Goal: Task Accomplishment & Management: Manage account settings

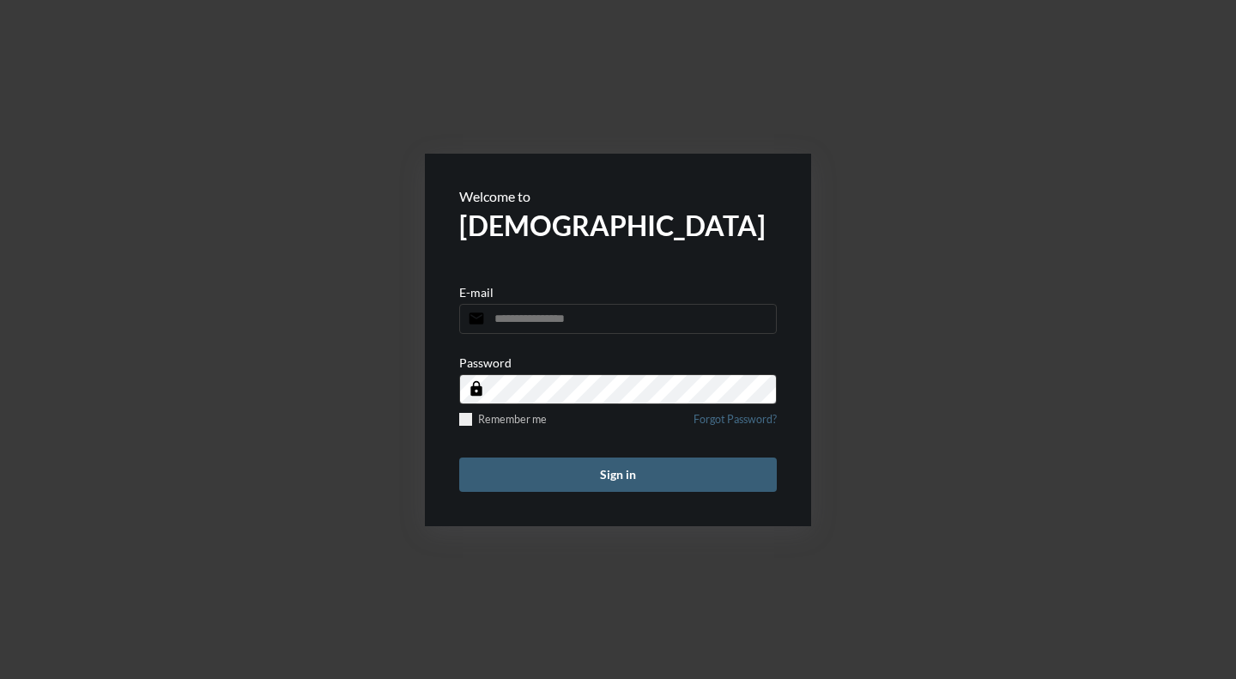
type input "**********"
click at [593, 470] on button "Sign in" at bounding box center [618, 475] width 318 height 34
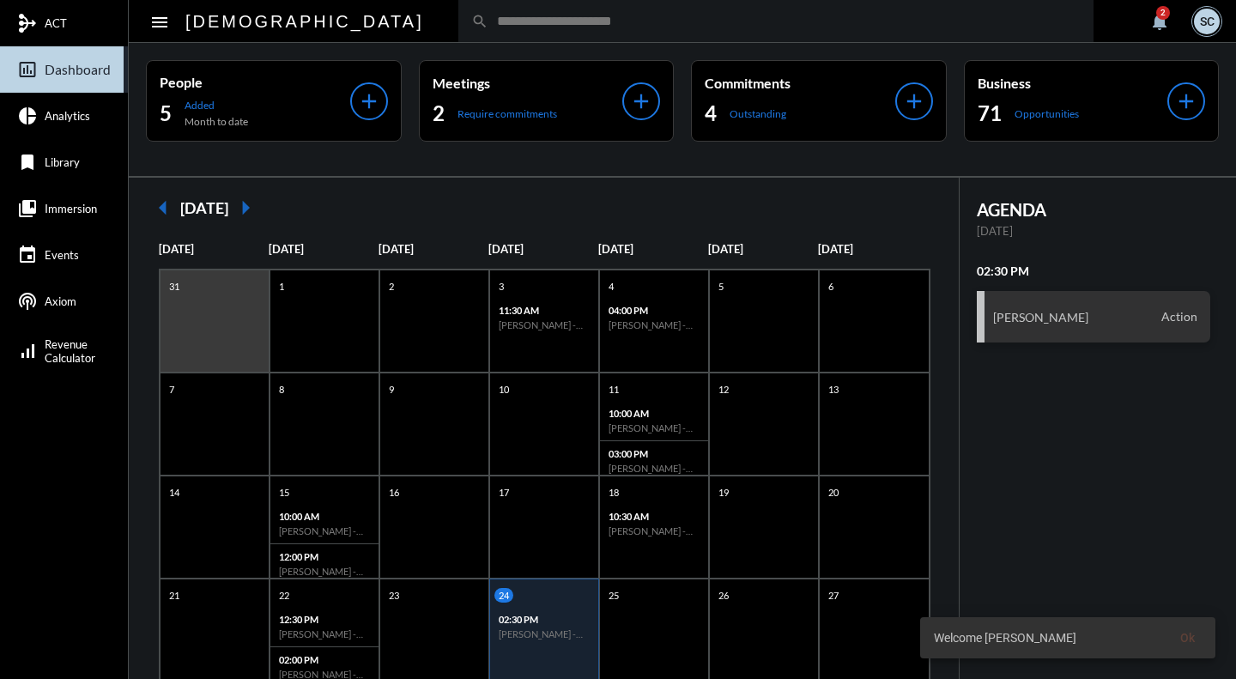
click at [556, 94] on div "Meetings 2 Require commitments" at bounding box center [528, 101] width 191 height 52
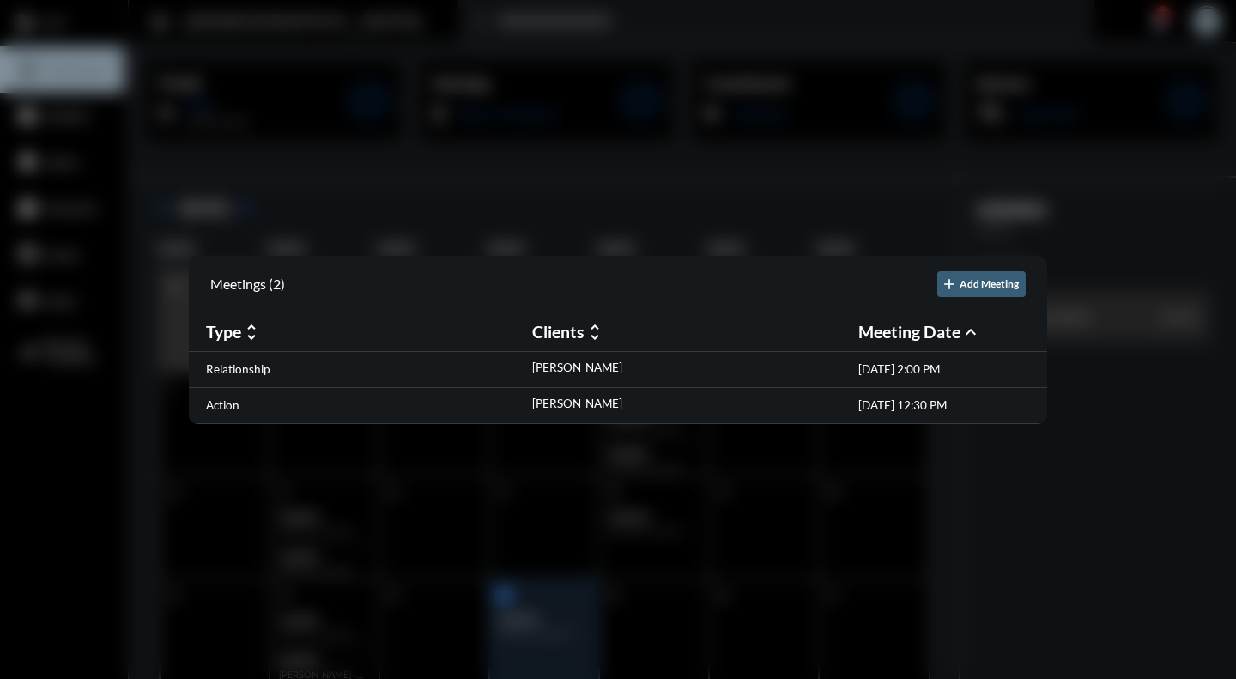
click at [229, 372] on p "Relationship" at bounding box center [238, 369] width 64 height 14
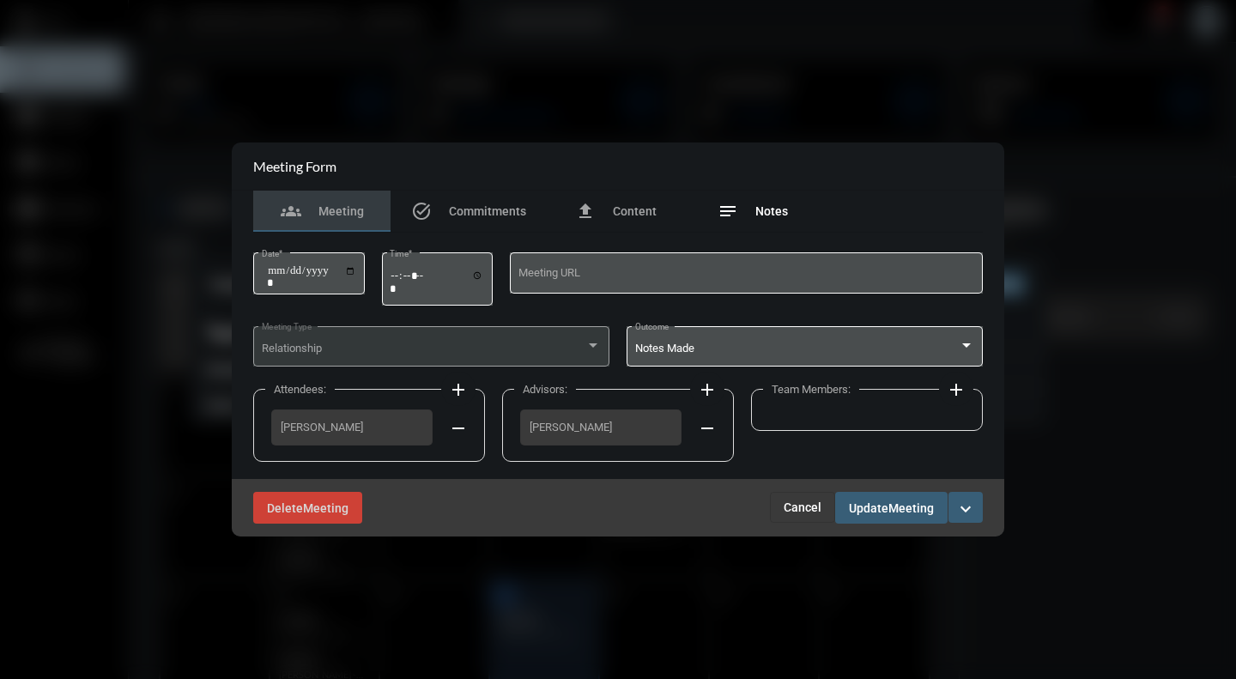
click at [776, 214] on span "Notes" at bounding box center [772, 211] width 33 height 14
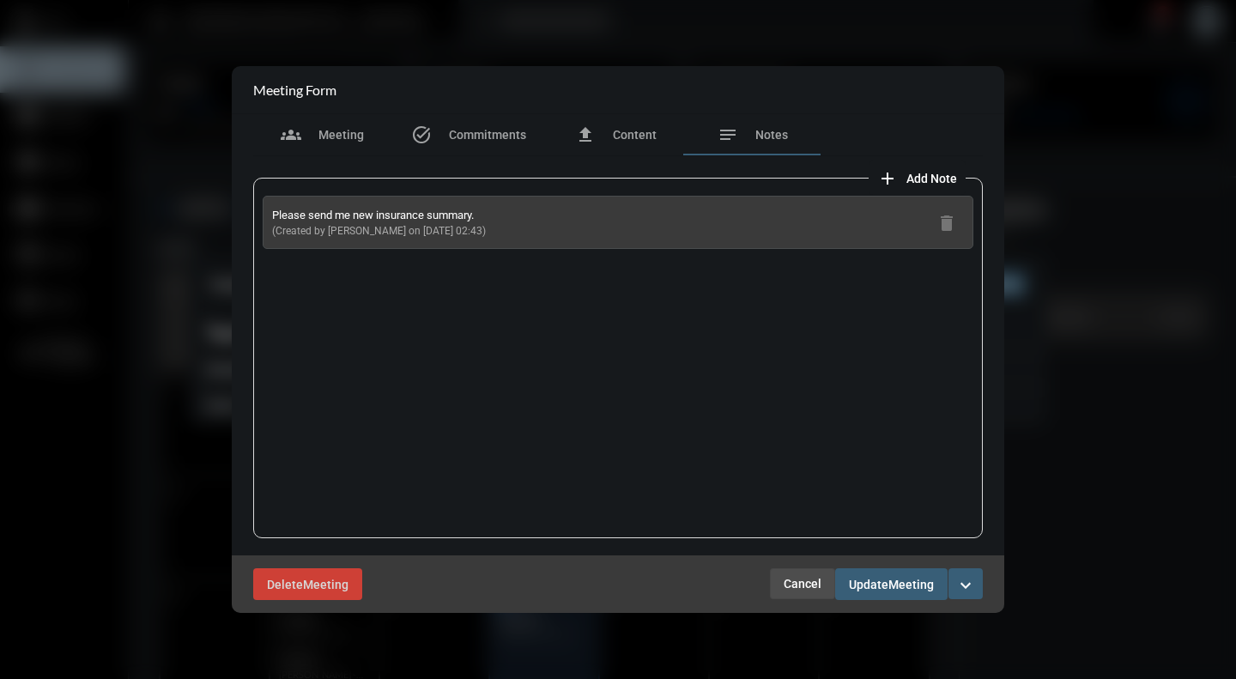
click at [795, 582] on span "Cancel" at bounding box center [803, 584] width 38 height 14
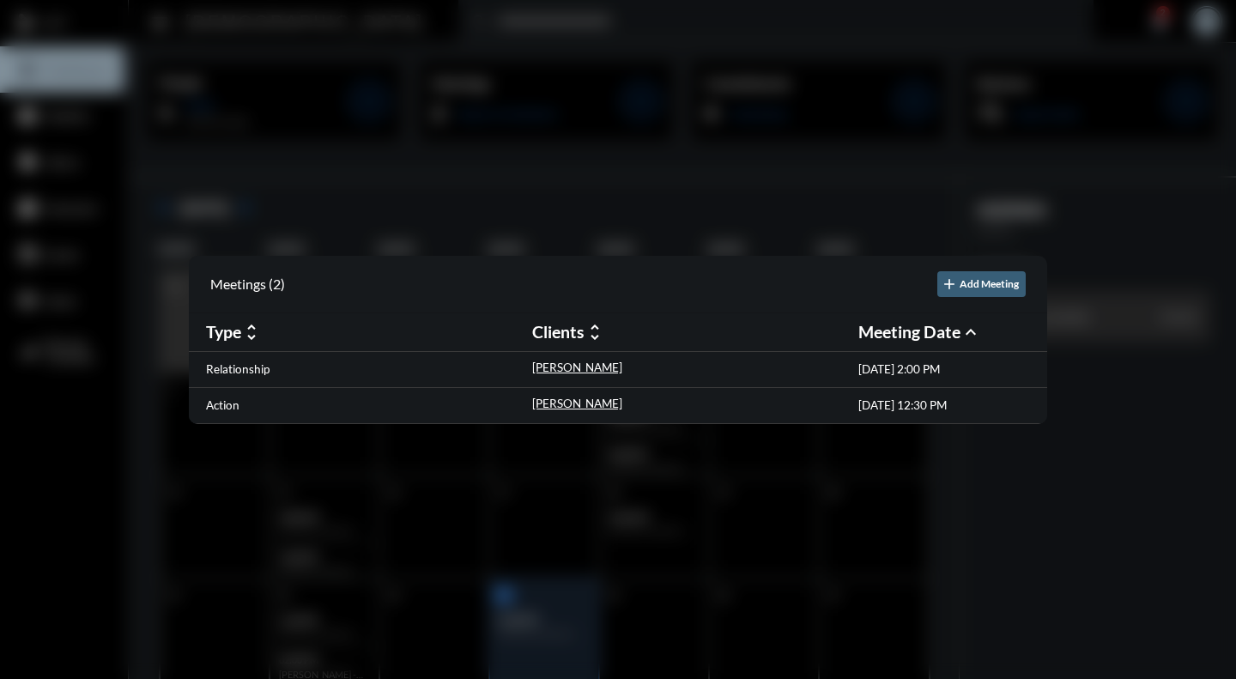
click at [218, 406] on p "Action" at bounding box center [222, 405] width 33 height 14
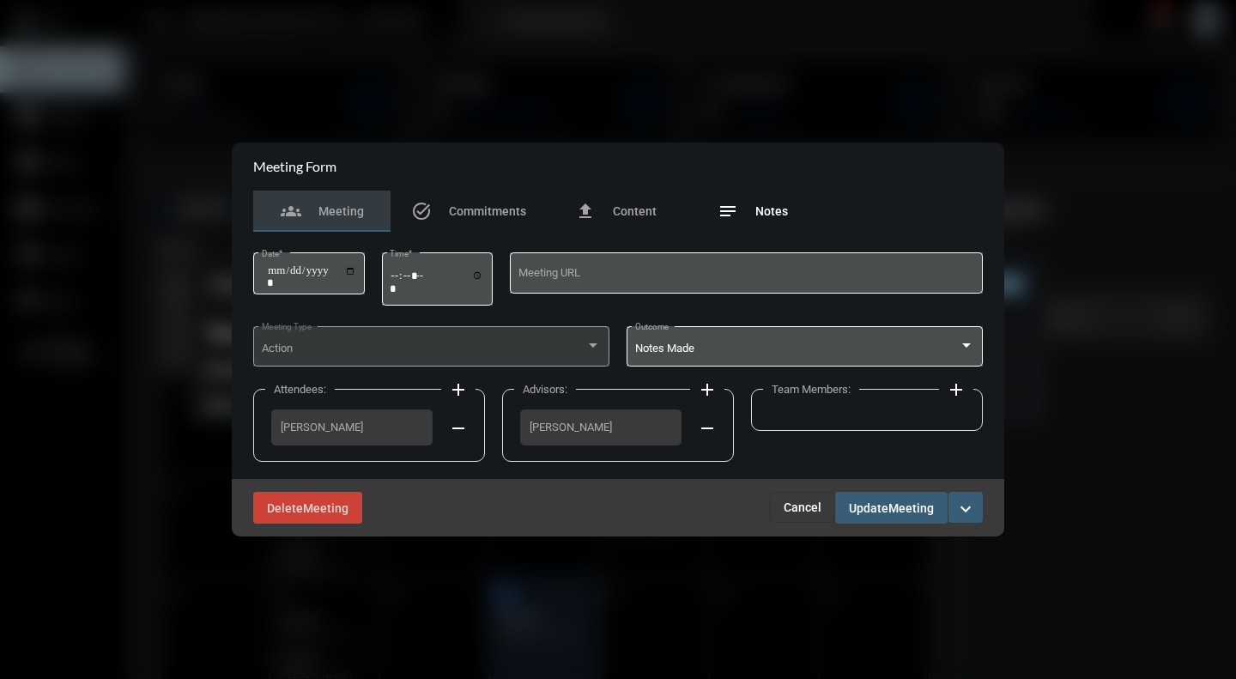
click at [763, 212] on span "Notes" at bounding box center [772, 211] width 33 height 14
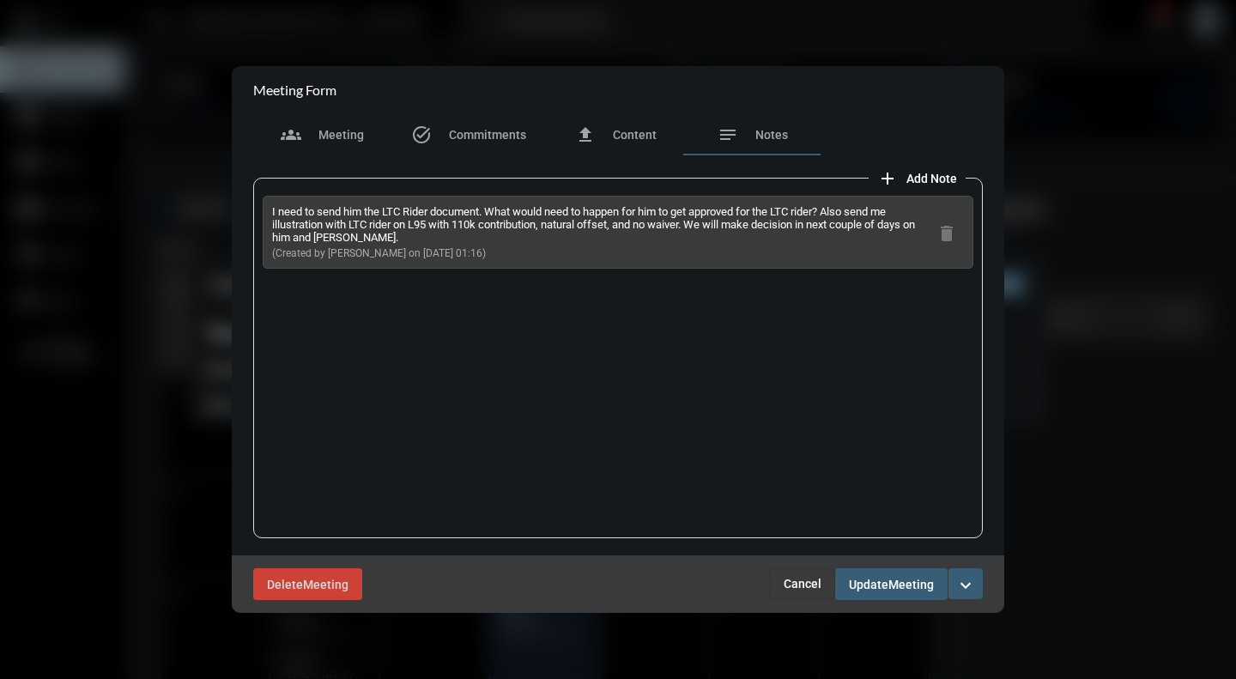
click at [766, 320] on div "I need to send him the LTC Rider document. What would need to happen for him to…" at bounding box center [618, 358] width 730 height 361
drag, startPoint x: 365, startPoint y: 241, endPoint x: 264, endPoint y: 204, distance: 107.8
click at [264, 204] on div "I need to send him the LTC Rider document. What would need to happen for him to…" at bounding box center [618, 232] width 711 height 73
copy p "I need to send him the LTC Rider document. What would need to happen for him to…"
click at [804, 597] on button "Cancel" at bounding box center [802, 583] width 65 height 31
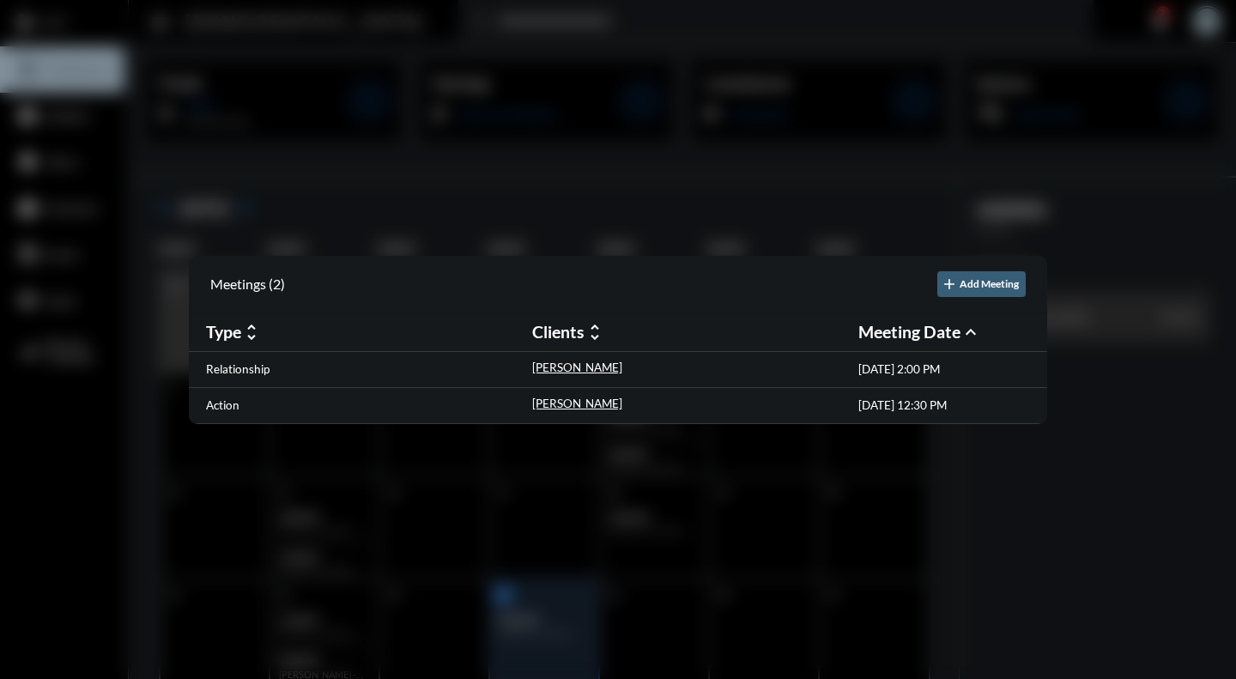
click at [258, 369] on p "Relationship" at bounding box center [238, 369] width 64 height 14
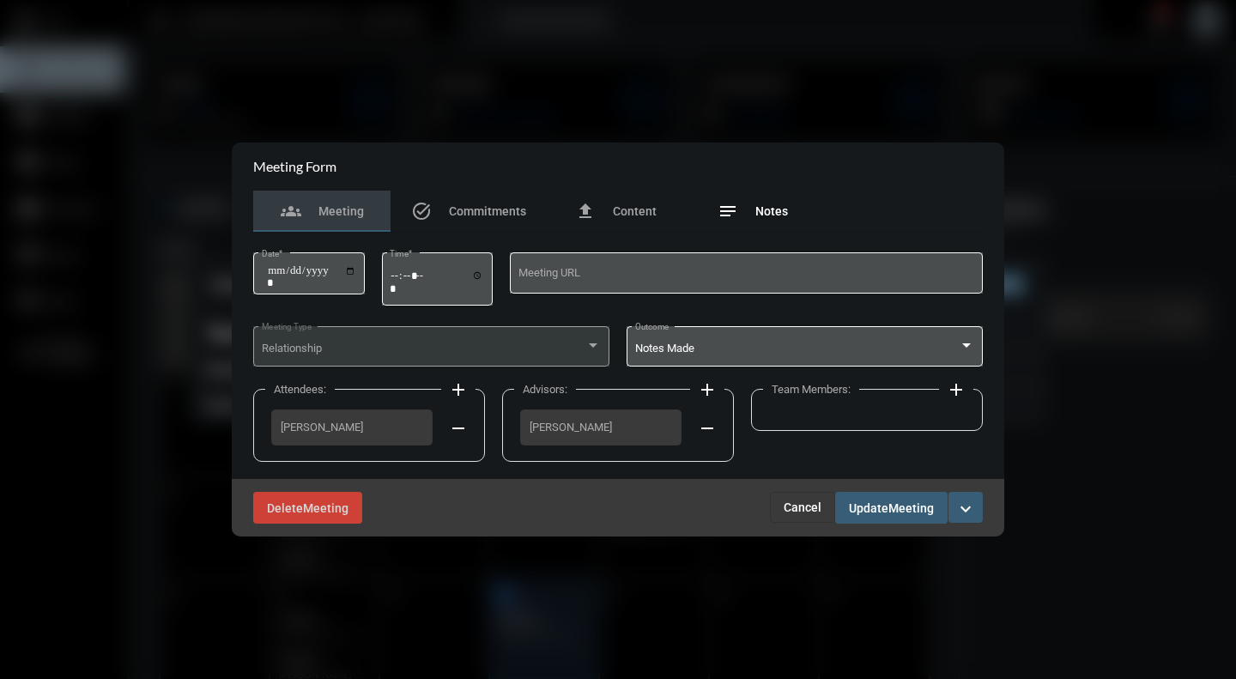
click at [778, 210] on span "Notes" at bounding box center [772, 211] width 33 height 14
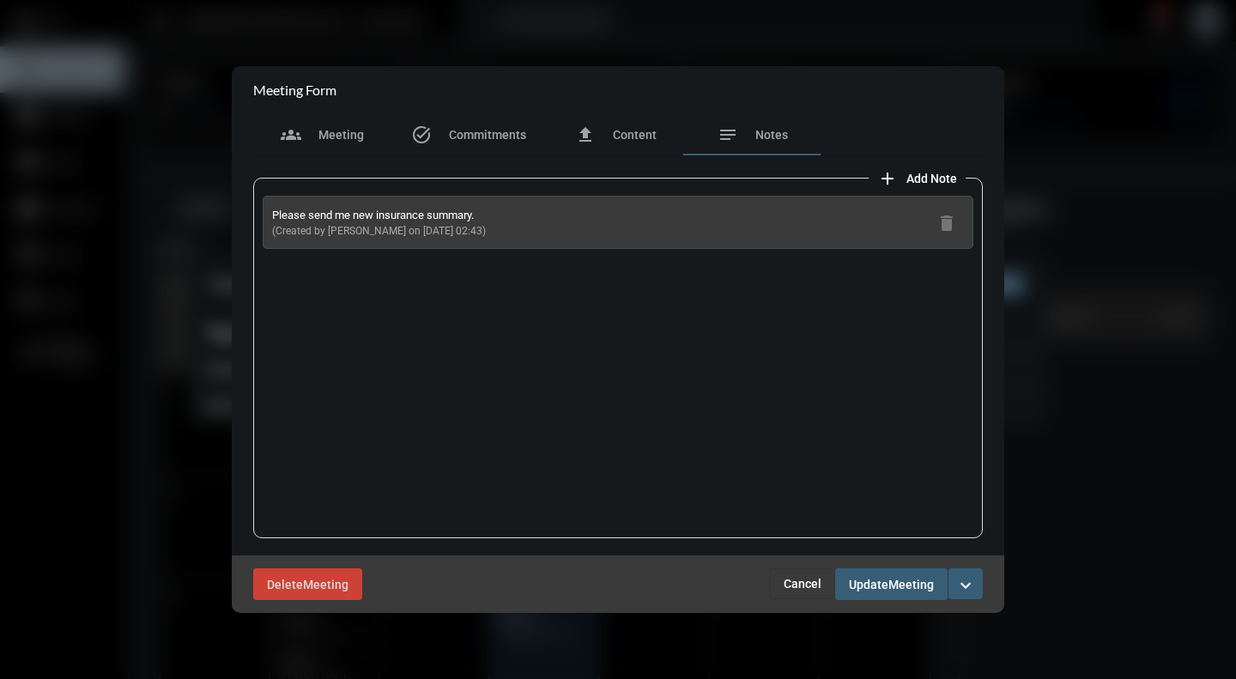
click at [804, 598] on button "Cancel" at bounding box center [802, 583] width 65 height 31
